Goal: Task Accomplishment & Management: Complete application form

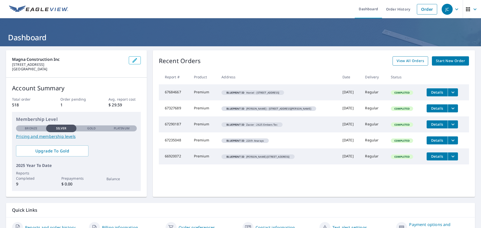
click at [396, 62] on span "View All Orders" at bounding box center [410, 61] width 28 height 6
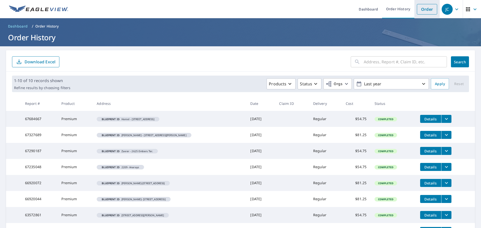
click at [426, 12] on link "Order" at bounding box center [426, 9] width 20 height 11
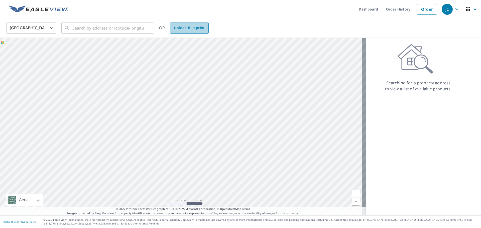
click at [191, 28] on span "Upload Blueprint" at bounding box center [189, 28] width 31 height 6
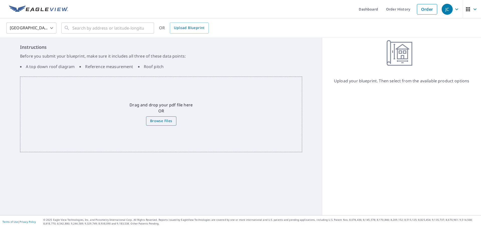
click at [159, 122] on span "Browse Files" at bounding box center [161, 121] width 22 height 6
click at [0, 0] on input "Browse Files" at bounding box center [0, 0] width 0 height 0
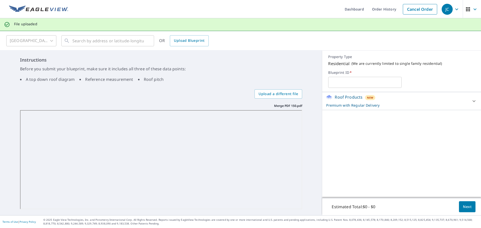
click at [349, 84] on input "text" at bounding box center [364, 82] width 73 height 14
type input "[PERSON_NAME]- [STREET_ADDRESS] South"
click at [462, 207] on span "Next" at bounding box center [466, 207] width 9 height 6
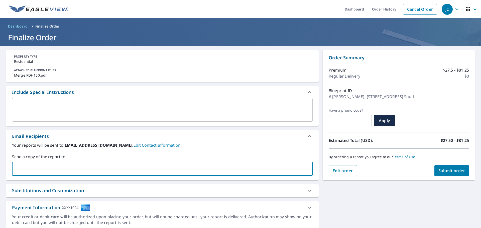
click at [73, 169] on input "text" at bounding box center [158, 169] width 288 height 10
type input "[PERSON_NAME][EMAIL_ADDRESS][DOMAIN_NAME]"
click at [118, 107] on textarea at bounding box center [162, 110] width 293 height 14
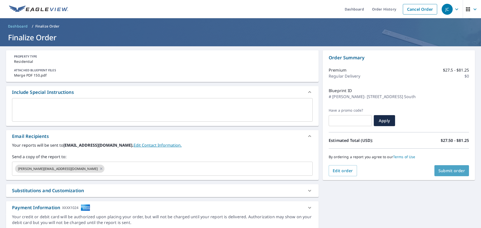
click at [441, 170] on span "Submit order" at bounding box center [451, 171] width 27 height 6
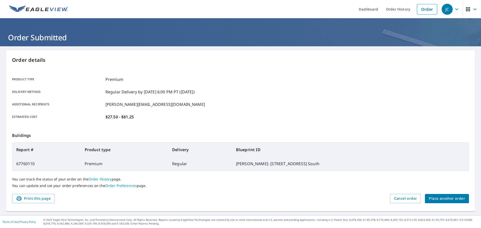
drag, startPoint x: 40, startPoint y: 200, endPoint x: 367, endPoint y: 198, distance: 326.9
click at [40, 200] on span "Print this page" at bounding box center [33, 198] width 35 height 6
click at [360, 9] on link "Dashboard" at bounding box center [367, 9] width 27 height 18
